Goal: Task Accomplishment & Management: Use online tool/utility

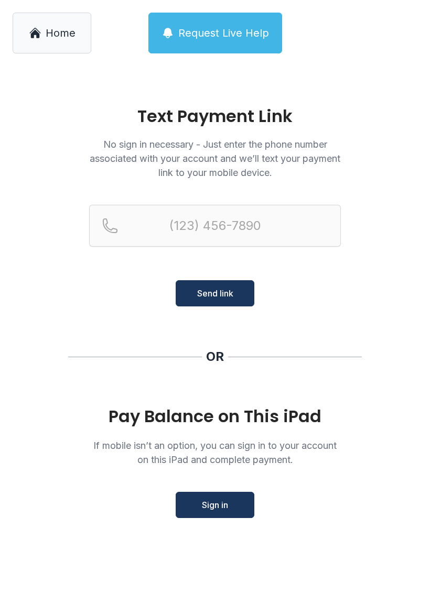
click at [69, 24] on link "Home" at bounding box center [52, 33] width 79 height 41
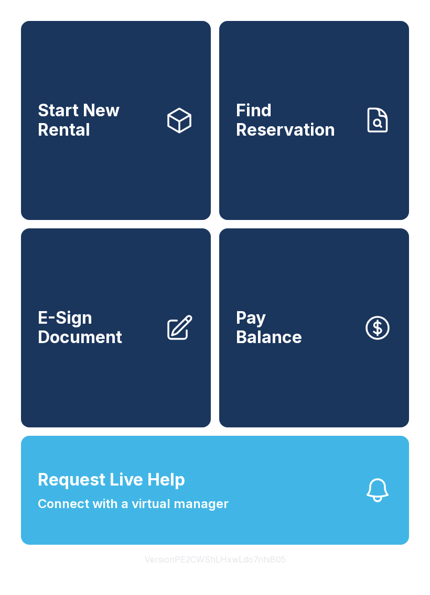
click at [112, 573] on div "Start New Rental Find Reservation E-Sign Document Pay Balance Request Live Help…" at bounding box center [215, 297] width 430 height 595
click at [145, 513] on span "Connect with a virtual manager" at bounding box center [133, 504] width 191 height 19
click at [351, 543] on button "Request Live Help Connect with a virtual manager" at bounding box center [215, 490] width 388 height 109
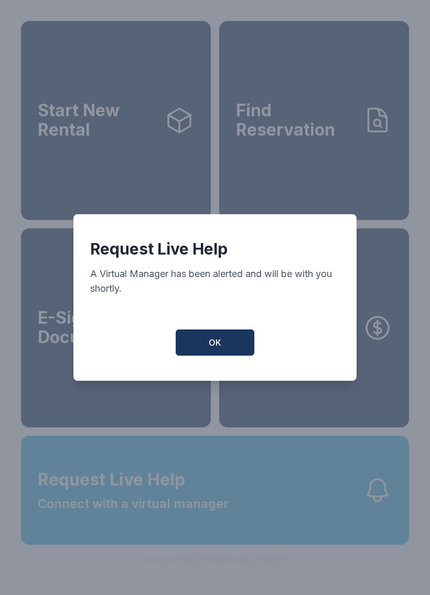
click at [228, 347] on button "OK" at bounding box center [215, 343] width 79 height 26
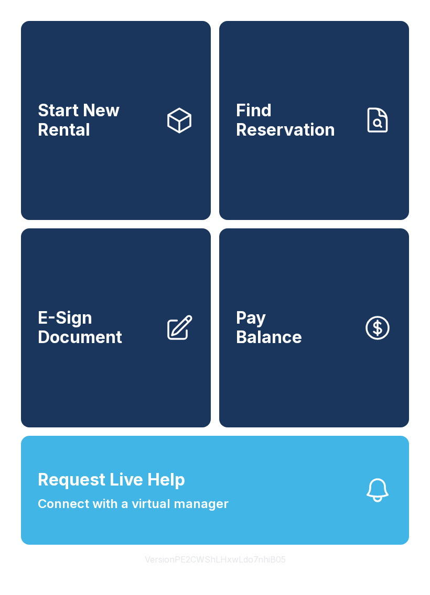
click at [147, 493] on span "Request Live Help" at bounding box center [111, 479] width 147 height 25
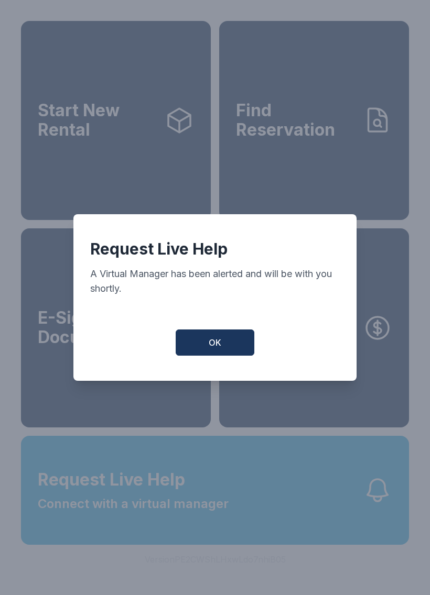
click at [219, 346] on span "OK" at bounding box center [215, 342] width 13 height 13
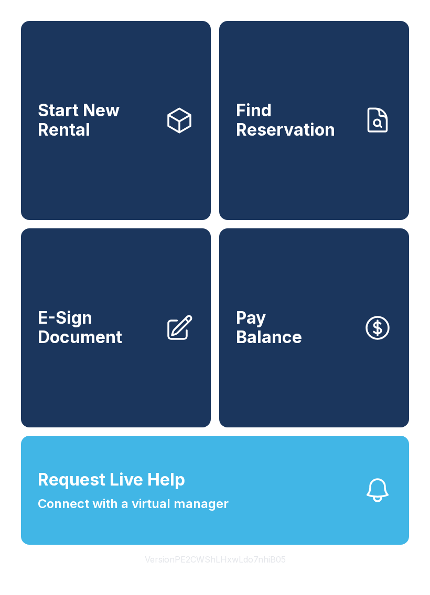
click at [128, 493] on span "Request Live Help" at bounding box center [111, 479] width 147 height 25
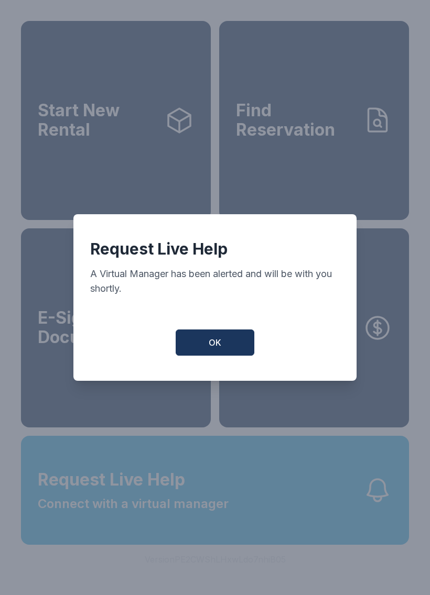
click at [222, 330] on div "Request Live Help A Virtual Manager has been alerted and will be with you short…" at bounding box center [214, 297] width 283 height 167
click at [192, 344] on button "OK" at bounding box center [215, 343] width 79 height 26
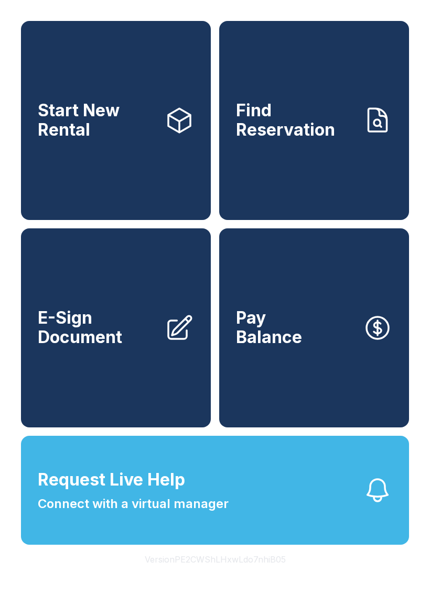
click at [354, 388] on link "Pay Balance" at bounding box center [314, 327] width 190 height 199
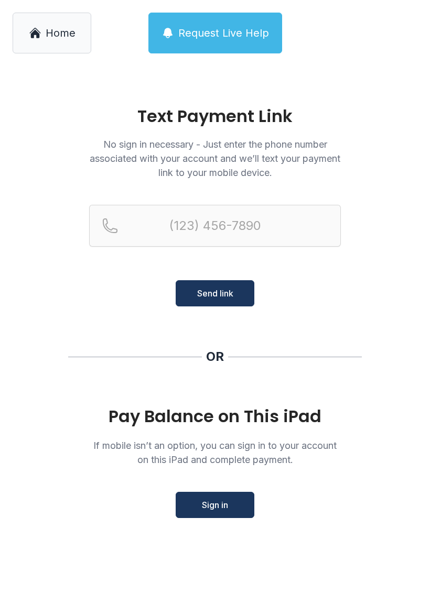
click at [209, 24] on button "Request Live Help" at bounding box center [215, 33] width 134 height 41
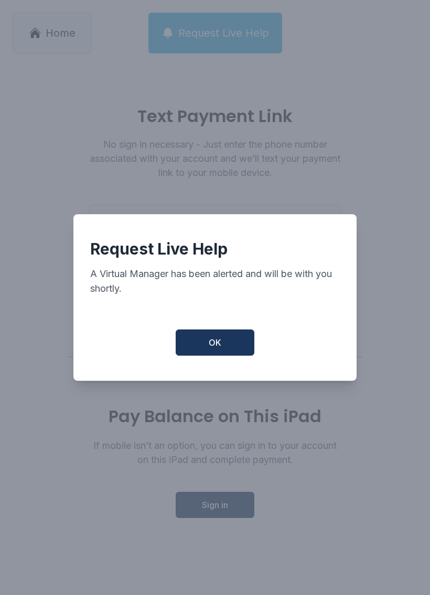
click at [210, 380] on div "Request Live Help A Virtual Manager has been alerted and will be with you short…" at bounding box center [214, 297] width 283 height 167
click at [200, 349] on button "OK" at bounding box center [215, 343] width 79 height 26
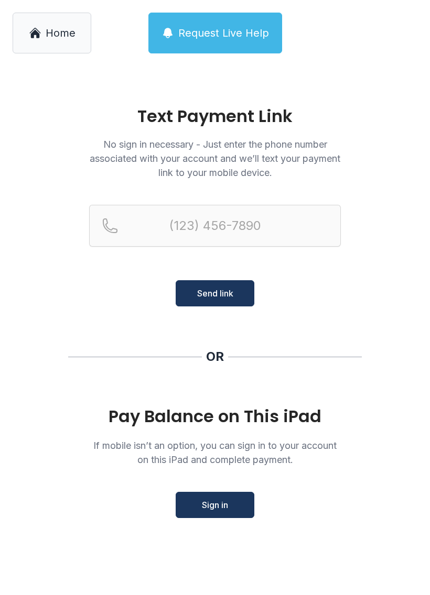
click at [55, 36] on span "Home" at bounding box center [61, 33] width 30 height 15
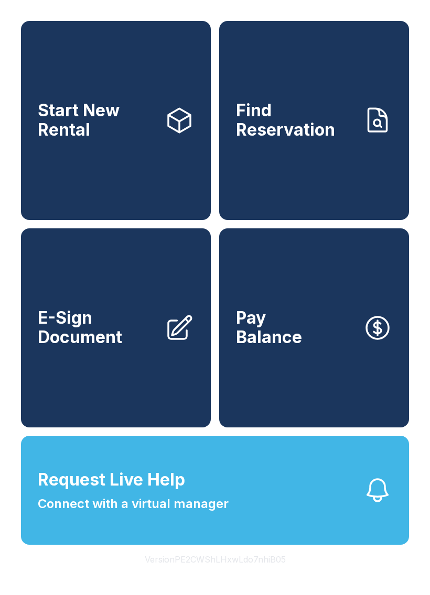
click at [147, 545] on button "Request Live Help Connect with a virtual manager" at bounding box center [215, 490] width 388 height 109
